Goal: Task Accomplishment & Management: Complete application form

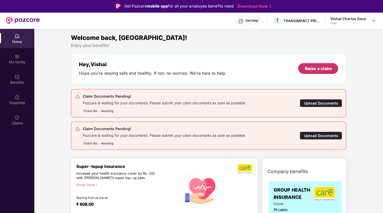
click at [336, 69] on div "Raise a claim" at bounding box center [318, 68] width 40 height 11
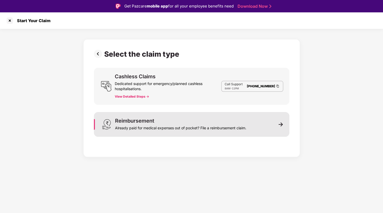
click at [147, 126] on div "Already paid for medical expenses out of pocket? File a reimbursement claim." at bounding box center [180, 127] width 131 height 7
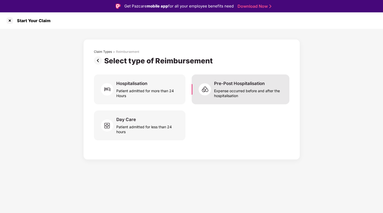
click at [258, 91] on div "Expense occurred before and after the hospitalisation" at bounding box center [248, 92] width 69 height 12
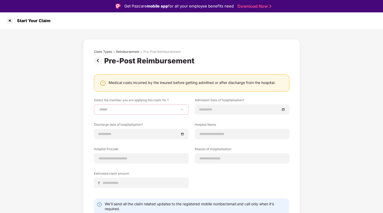
click at [98, 108] on select "**********" at bounding box center [141, 110] width 86 height 4
select select "**********"
click option "**********" at bounding box center [0, 0] width 0 height 0
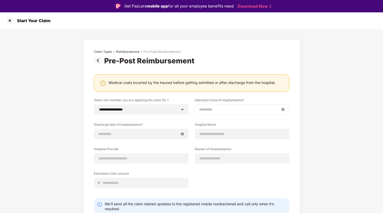
click at [228, 108] on input at bounding box center [239, 110] width 81 height 6
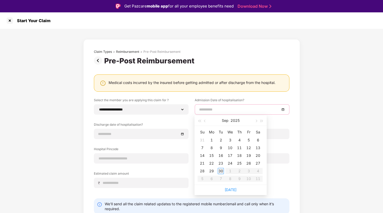
type input "**********"
click at [249, 164] on div "26" at bounding box center [249, 163] width 6 height 6
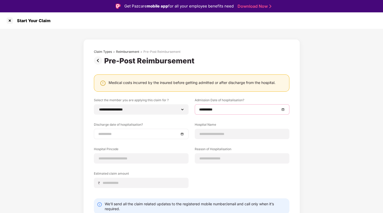
click at [119, 133] on input at bounding box center [138, 134] width 81 height 6
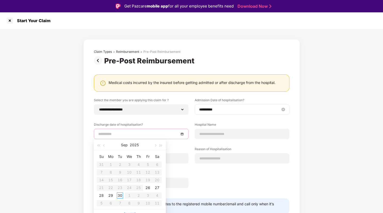
click at [223, 111] on input "**********" at bounding box center [239, 110] width 81 height 6
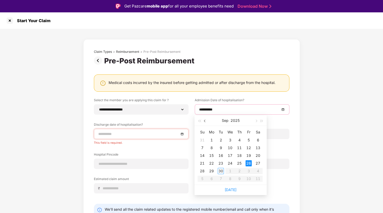
click at [204, 123] on button "button" at bounding box center [205, 121] width 6 height 10
type input "**********"
click at [221, 172] on div "26" at bounding box center [221, 171] width 6 height 6
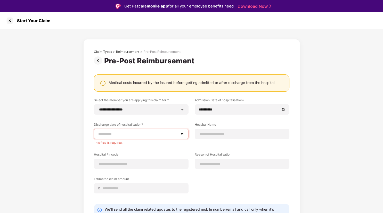
click at [126, 135] on input at bounding box center [138, 134] width 81 height 6
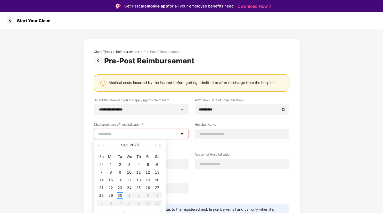
type input "**********"
click at [130, 174] on div "10" at bounding box center [129, 173] width 6 height 6
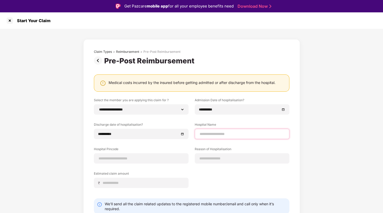
click at [218, 136] on input at bounding box center [242, 134] width 86 height 5
type input "**********"
click at [115, 156] on input at bounding box center [141, 158] width 86 height 5
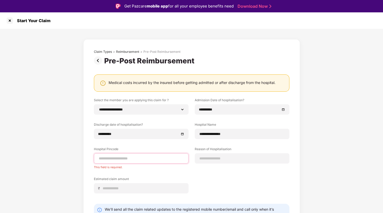
click at [133, 156] on input at bounding box center [141, 158] width 86 height 5
paste input "******"
type input "******"
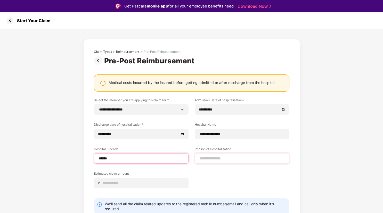
select select "****"
select select "**********"
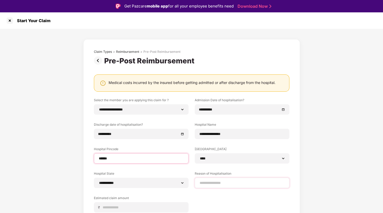
type input "******"
click at [199, 157] on select "**********" at bounding box center [242, 159] width 86 height 4
click at [229, 149] on label "Hospital City" at bounding box center [242, 150] width 95 height 6
drag, startPoint x: 208, startPoint y: 185, endPoint x: 200, endPoint y: 181, distance: 8.8
click at [207, 185] on input at bounding box center [242, 183] width 86 height 5
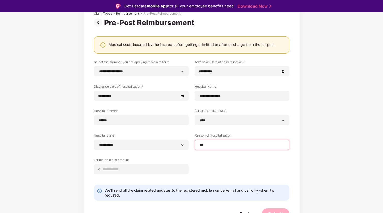
scroll to position [45, 0]
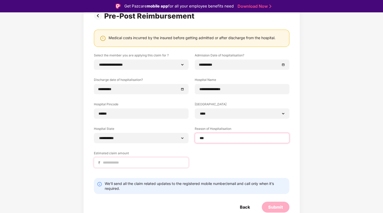
type input "***"
click at [116, 165] on input at bounding box center [143, 162] width 82 height 5
type input "*****"
click at [272, 209] on div "Submit" at bounding box center [275, 208] width 15 height 6
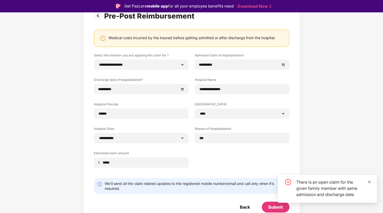
click at [370, 181] on icon "close" at bounding box center [370, 182] width 4 height 4
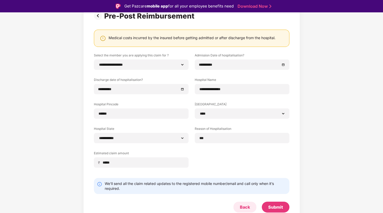
click at [248, 206] on div "Back" at bounding box center [245, 208] width 10 height 6
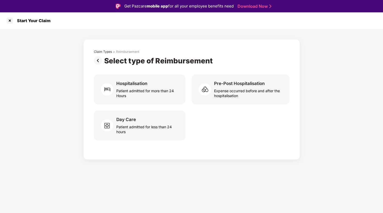
scroll to position [0, 0]
click at [10, 22] on div at bounding box center [10, 21] width 8 height 8
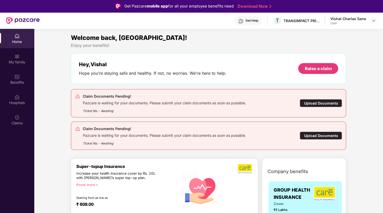
click at [326, 138] on div "Upload Documents" at bounding box center [321, 136] width 42 height 8
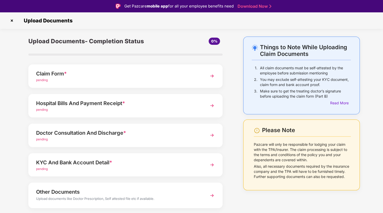
click at [103, 82] on div "pending" at bounding box center [118, 80] width 164 height 5
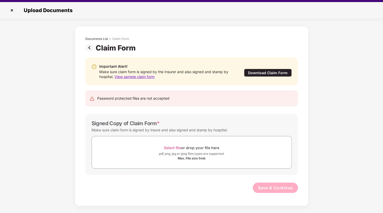
scroll to position [12, 0]
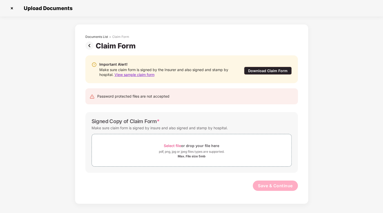
click at [87, 47] on img at bounding box center [90, 46] width 10 height 8
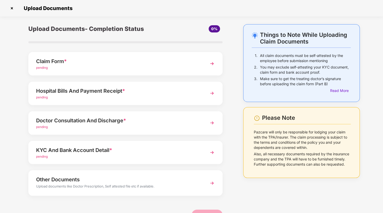
scroll to position [0, 0]
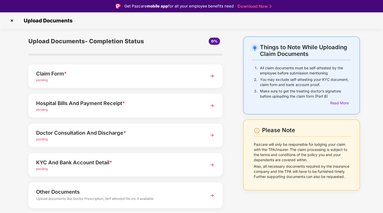
click at [13, 20] on img at bounding box center [12, 21] width 8 height 8
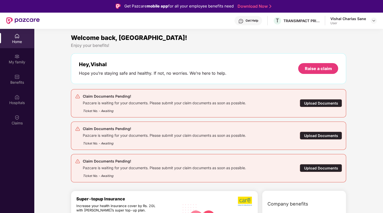
click at [19, 45] on div "Home" at bounding box center [17, 38] width 34 height 19
click at [323, 104] on div "Upload Documents" at bounding box center [321, 103] width 42 height 8
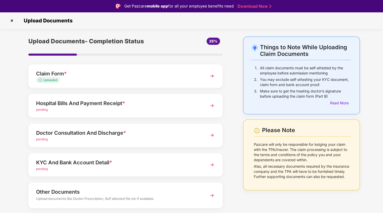
click at [76, 102] on div "Hospital Bills And Payment Receipt *" at bounding box center [118, 103] width 164 height 8
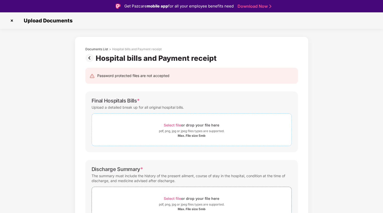
click at [187, 134] on div "pdf, png, jpg or jpeg files types are supported." at bounding box center [192, 131] width 66 height 5
click at [190, 133] on div "pdf, png, jpg or jpeg files types are supported." at bounding box center [192, 131] width 66 height 5
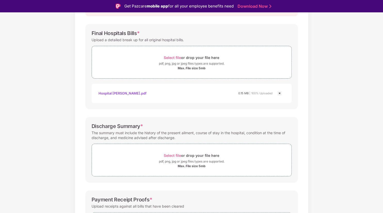
scroll to position [104, 0]
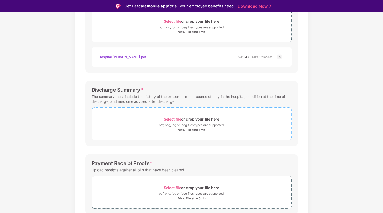
click at [191, 133] on span "Select file or drop your file here pdf, png, jpg or jpeg files types are suppor…" at bounding box center [192, 124] width 200 height 25
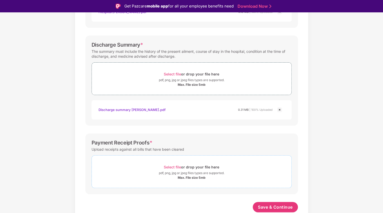
click at [185, 174] on div "pdf, png, jpg or jpeg files types are supported." at bounding box center [192, 173] width 66 height 5
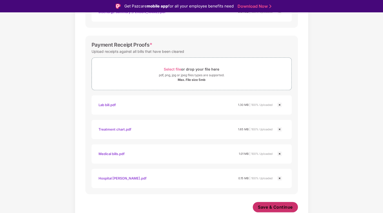
scroll to position [247, 0]
click at [279, 209] on span "Save & Continue" at bounding box center [275, 208] width 35 height 6
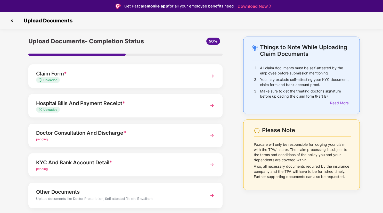
click at [97, 134] on div "Doctor Consultation And Discharge *" at bounding box center [118, 133] width 164 height 8
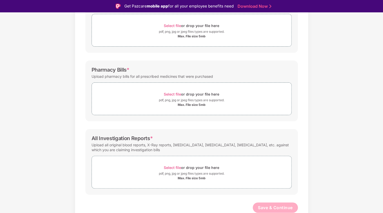
scroll to position [47, 0]
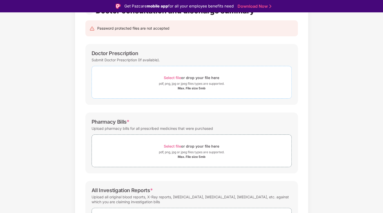
click at [199, 86] on div "Max. File size 5mb" at bounding box center [192, 88] width 28 height 4
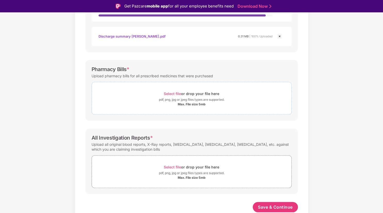
click at [185, 101] on div "pdf, png, jpg or jpeg files types are supported." at bounding box center [192, 99] width 66 height 5
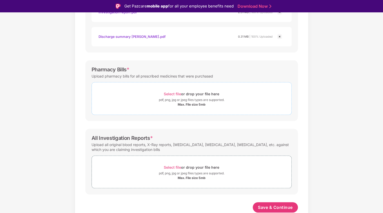
scroll to position [173, 0]
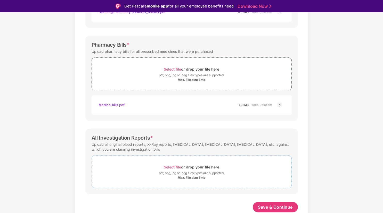
click at [196, 175] on div "pdf, png, jpg or jpeg files types are supported." at bounding box center [192, 173] width 66 height 5
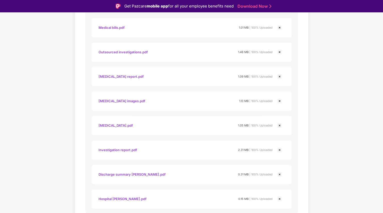
scroll to position [492, 0]
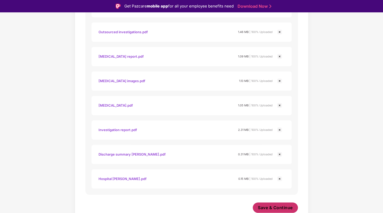
click at [277, 207] on span "Save & Continue" at bounding box center [275, 208] width 35 height 6
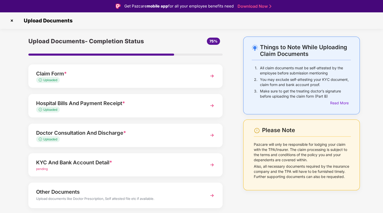
click at [87, 164] on div "KYC And Bank Account Detail *" at bounding box center [118, 163] width 164 height 8
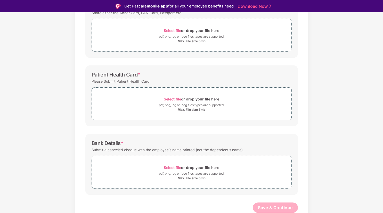
scroll to position [17, 0]
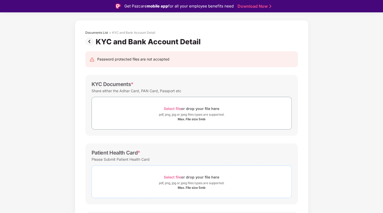
click at [202, 188] on div "Max. File size 5mb" at bounding box center [192, 188] width 28 height 4
click at [90, 40] on img at bounding box center [90, 41] width 10 height 8
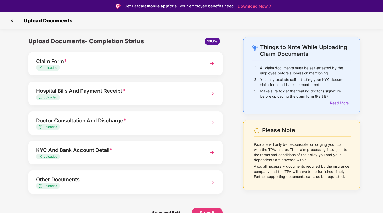
click at [86, 66] on div "Uploaded" at bounding box center [118, 68] width 164 height 5
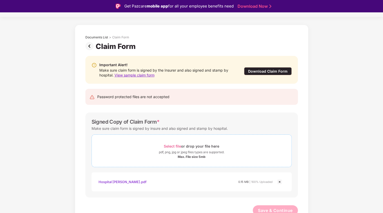
scroll to position [15, 0]
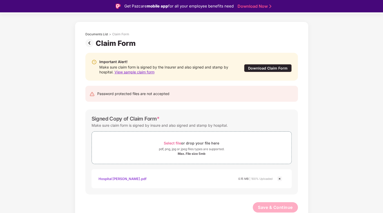
click at [279, 179] on img at bounding box center [280, 179] width 6 height 6
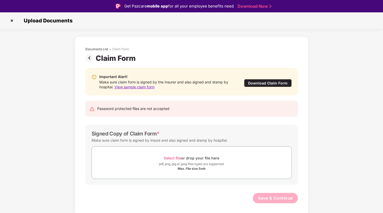
scroll to position [0, 0]
click at [207, 167] on div "pdf, png, jpg or jpeg files types are supported." at bounding box center [192, 164] width 66 height 5
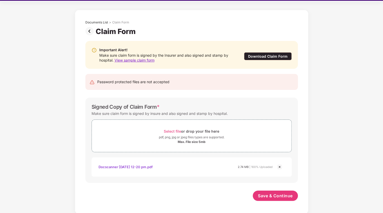
scroll to position [12, 0]
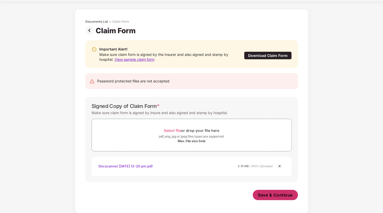
click at [286, 196] on span "Save & Continue" at bounding box center [275, 195] width 35 height 6
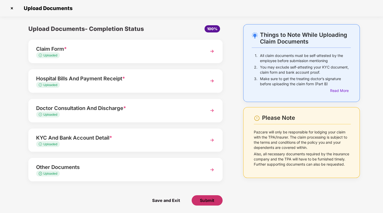
click at [209, 202] on span "Submit" at bounding box center [207, 201] width 15 height 6
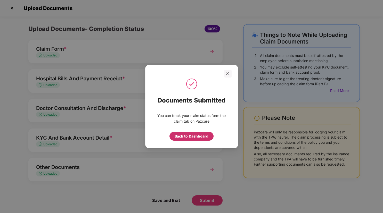
click at [186, 140] on div "Back to Dashboard" at bounding box center [192, 136] width 44 height 9
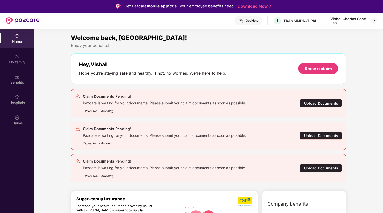
click at [319, 106] on div "Upload Documents" at bounding box center [321, 103] width 42 height 8
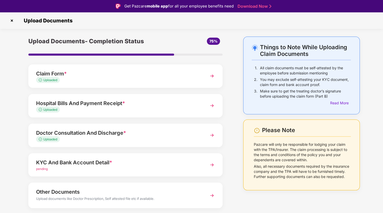
click at [113, 171] on div "pending" at bounding box center [118, 169] width 164 height 5
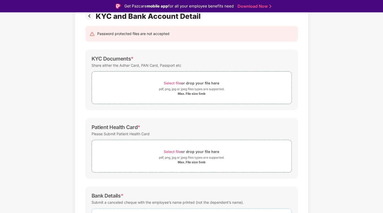
scroll to position [78, 0]
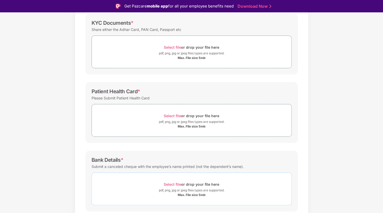
click at [192, 188] on div "pdf, png, jpg or jpeg files types are supported." at bounding box center [192, 190] width 66 height 5
click at [183, 50] on div "Select file or drop your file here" at bounding box center [191, 47] width 55 height 7
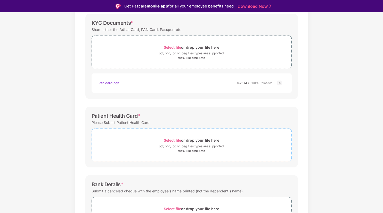
click at [200, 147] on div "pdf, png, jpg or jpeg files types are supported." at bounding box center [192, 146] width 66 height 5
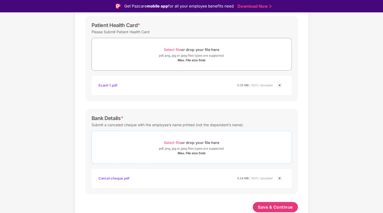
scroll to position [168, 0]
click at [273, 210] on button "Save & Continue" at bounding box center [275, 208] width 45 height 10
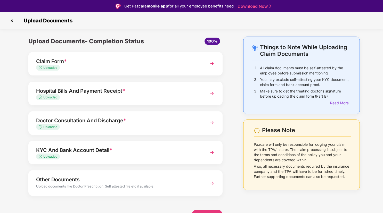
click at [100, 181] on div "Other Documents" at bounding box center [118, 180] width 164 height 8
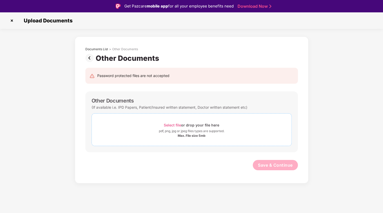
click at [185, 126] on div "Select file or drop your file here" at bounding box center [191, 125] width 55 height 7
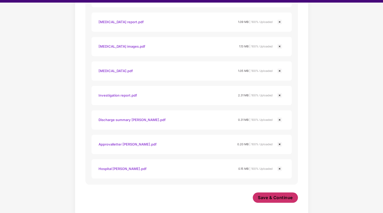
scroll to position [12, 0]
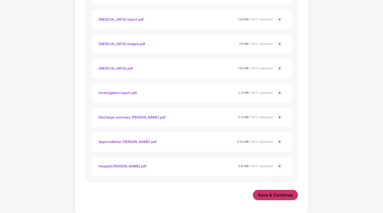
click at [272, 195] on span "Save & Continue" at bounding box center [275, 195] width 35 height 6
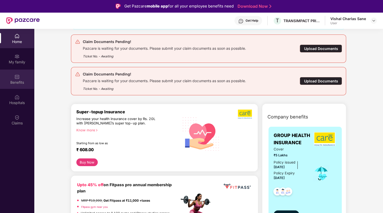
scroll to position [52, 0]
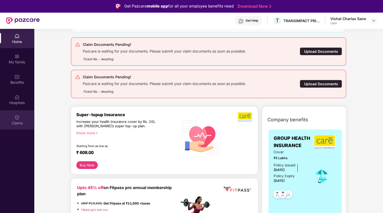
click at [21, 121] on div "Claims" at bounding box center [17, 123] width 34 height 5
